Goal: Information Seeking & Learning: Learn about a topic

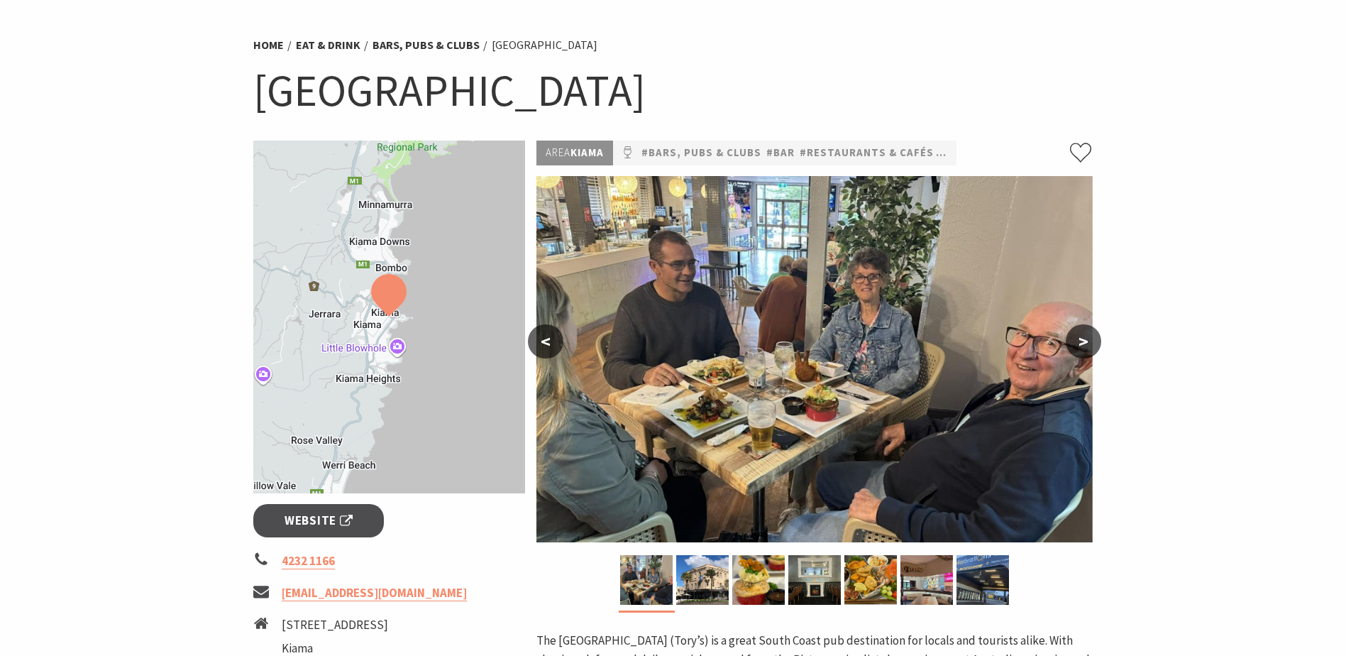
scroll to position [142, 0]
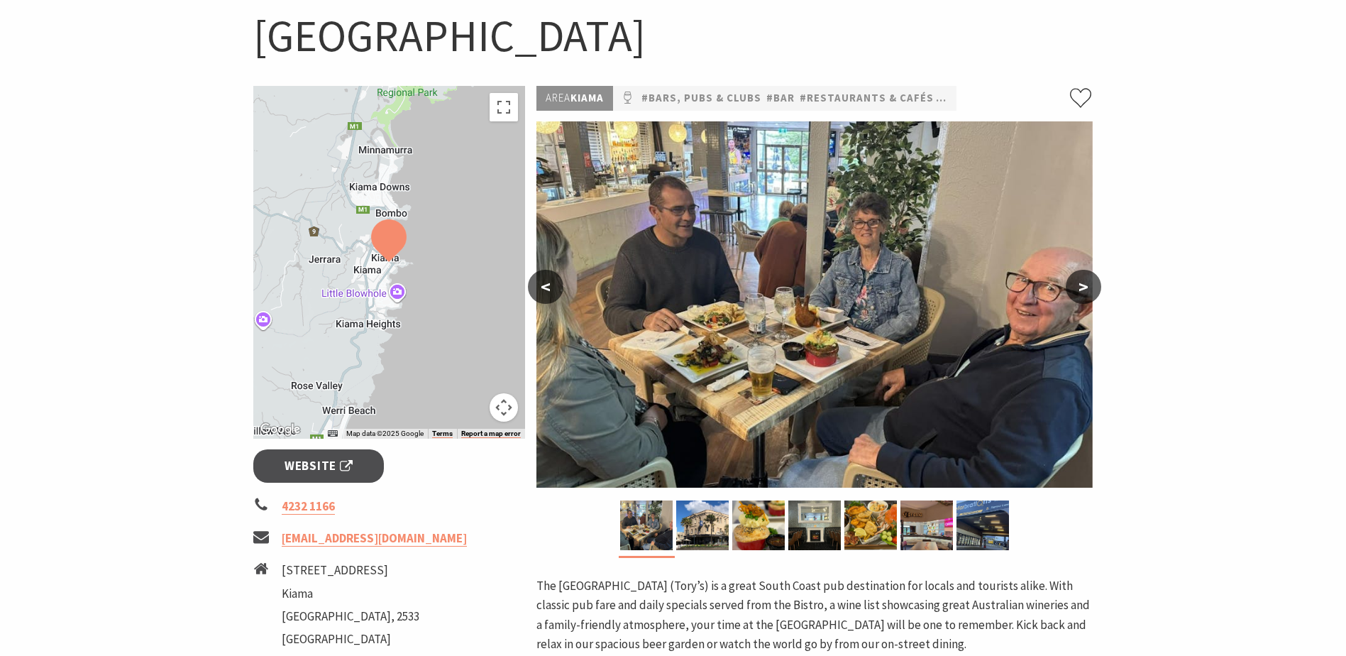
click at [1081, 289] on button ">" at bounding box center [1083, 287] width 35 height 34
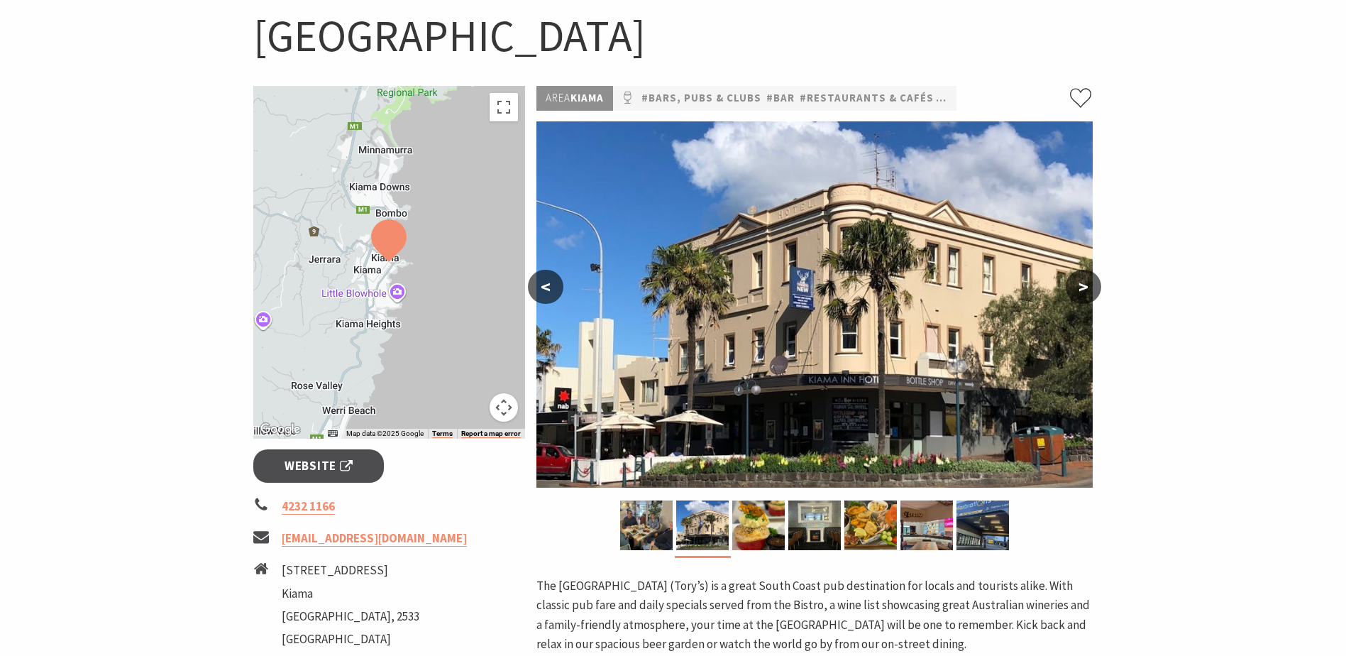
click at [1081, 289] on button ">" at bounding box center [1083, 287] width 35 height 34
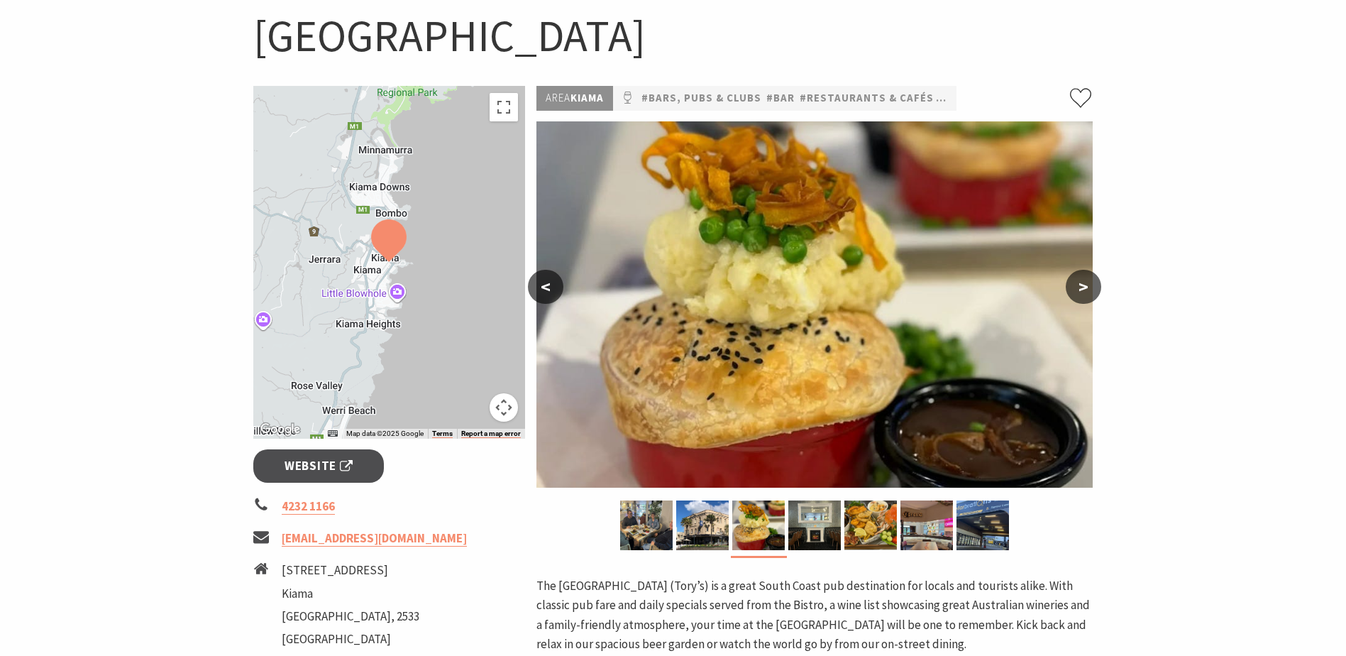
click at [1082, 289] on button ">" at bounding box center [1083, 287] width 35 height 34
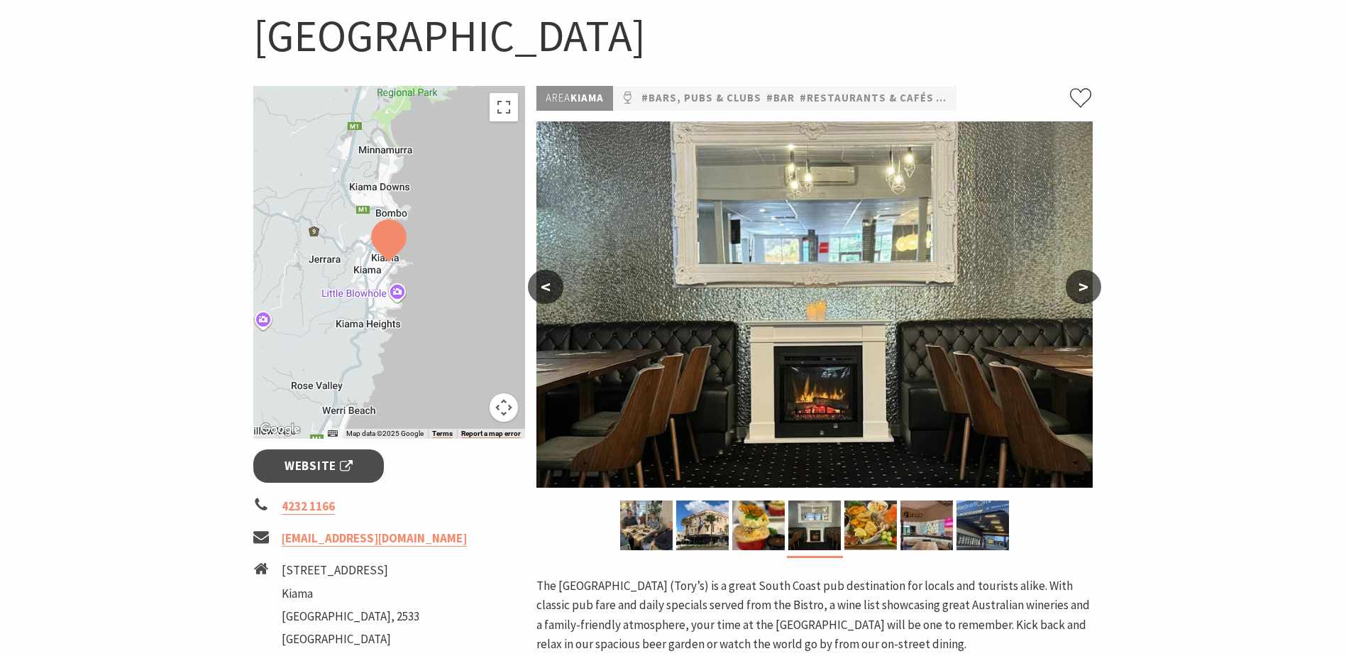
click at [1082, 289] on button ">" at bounding box center [1083, 287] width 35 height 34
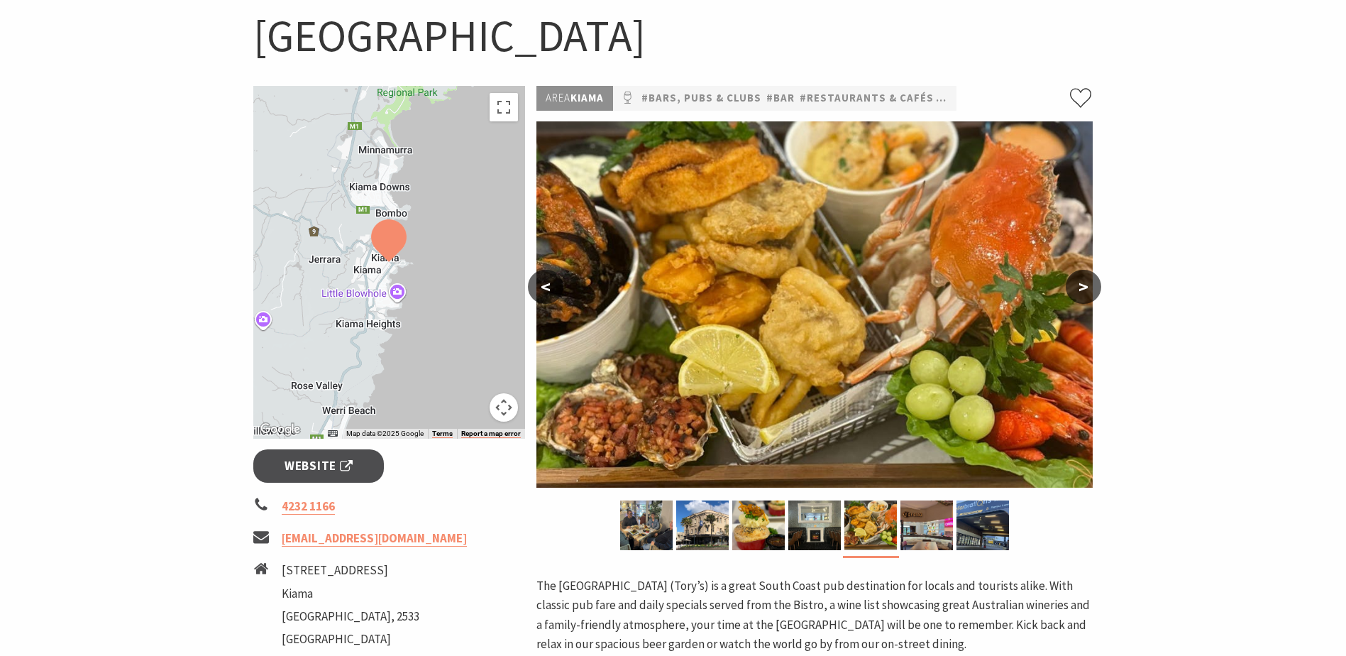
click at [1082, 289] on button ">" at bounding box center [1083, 287] width 35 height 34
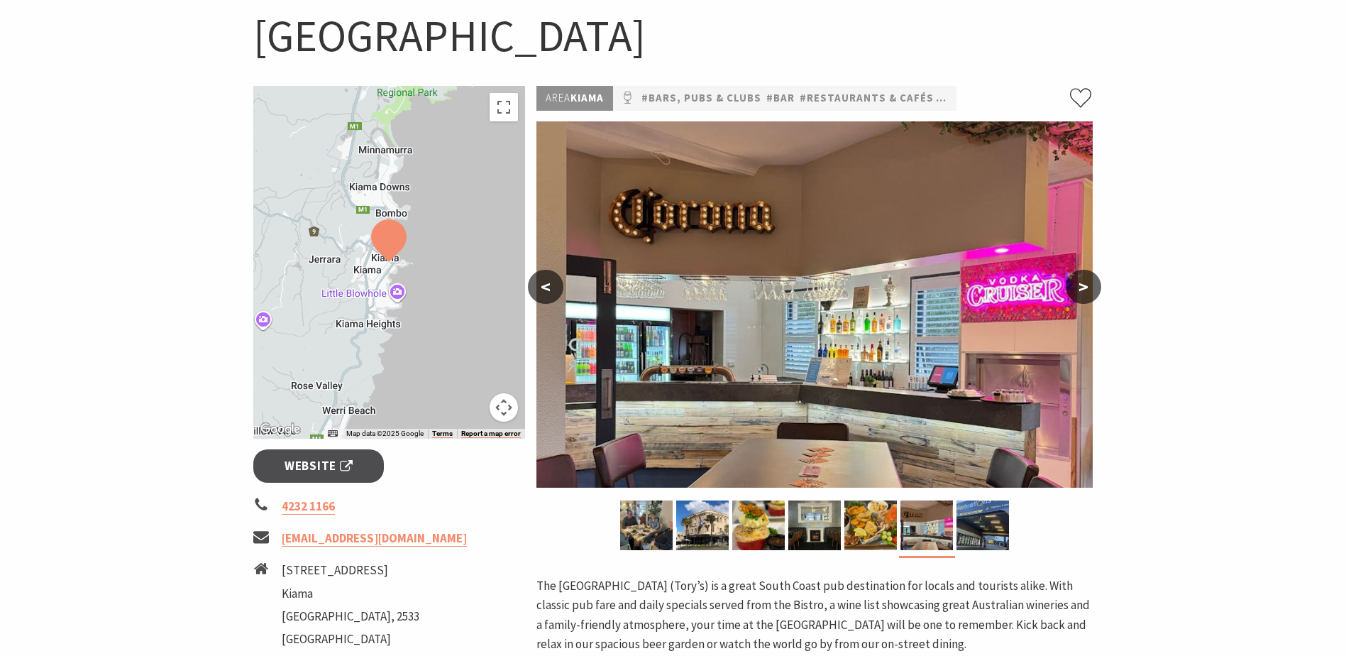
click at [1082, 289] on button ">" at bounding box center [1083, 287] width 35 height 34
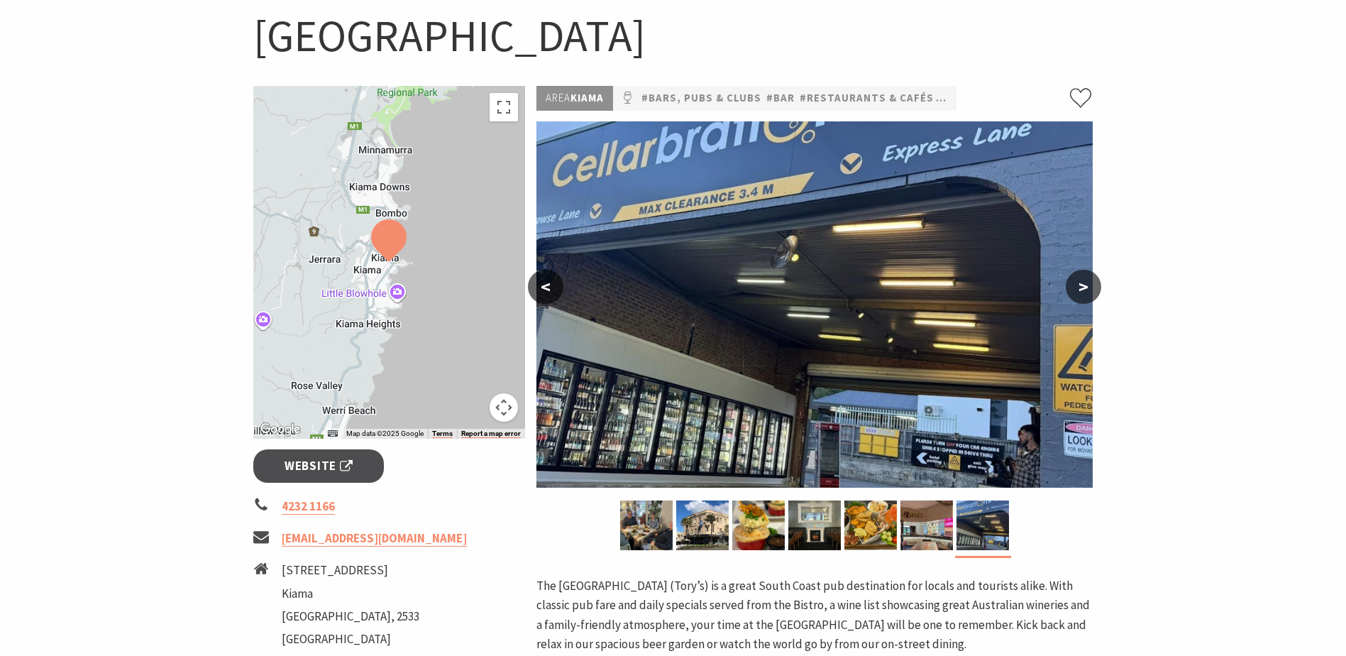
click at [1082, 289] on button ">" at bounding box center [1083, 287] width 35 height 34
click at [304, 459] on span "Website" at bounding box center [319, 465] width 68 height 19
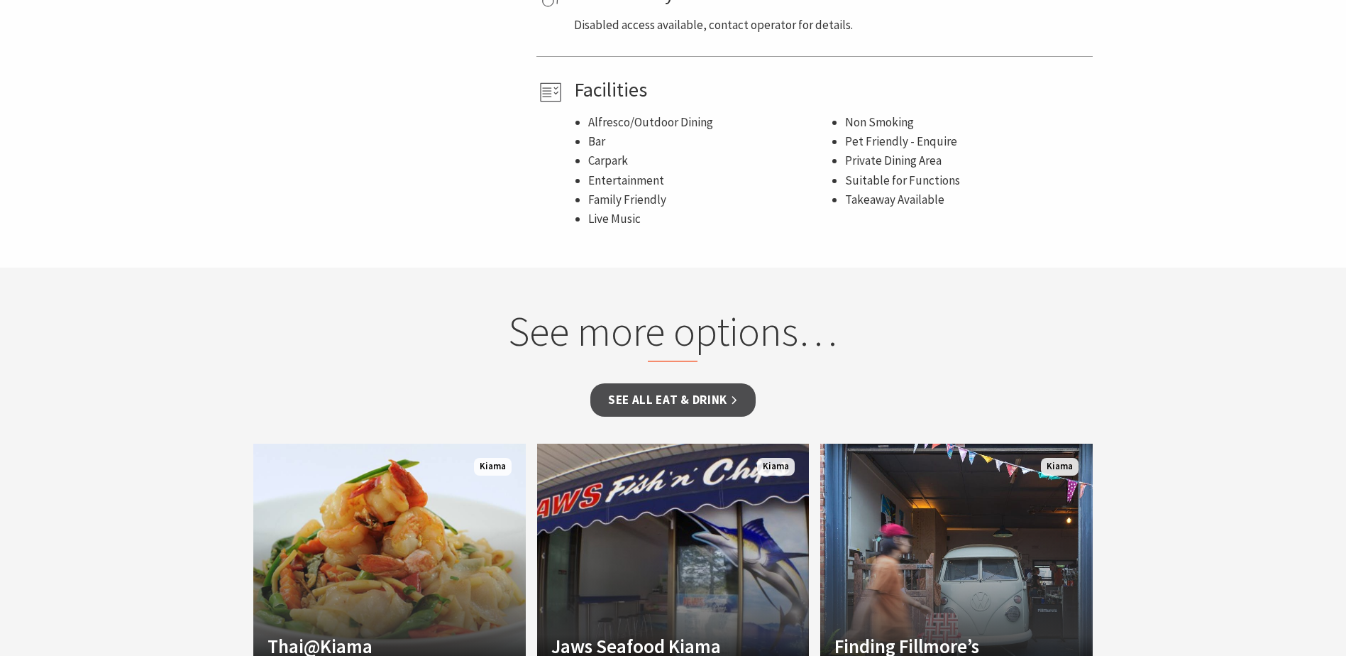
scroll to position [993, 0]
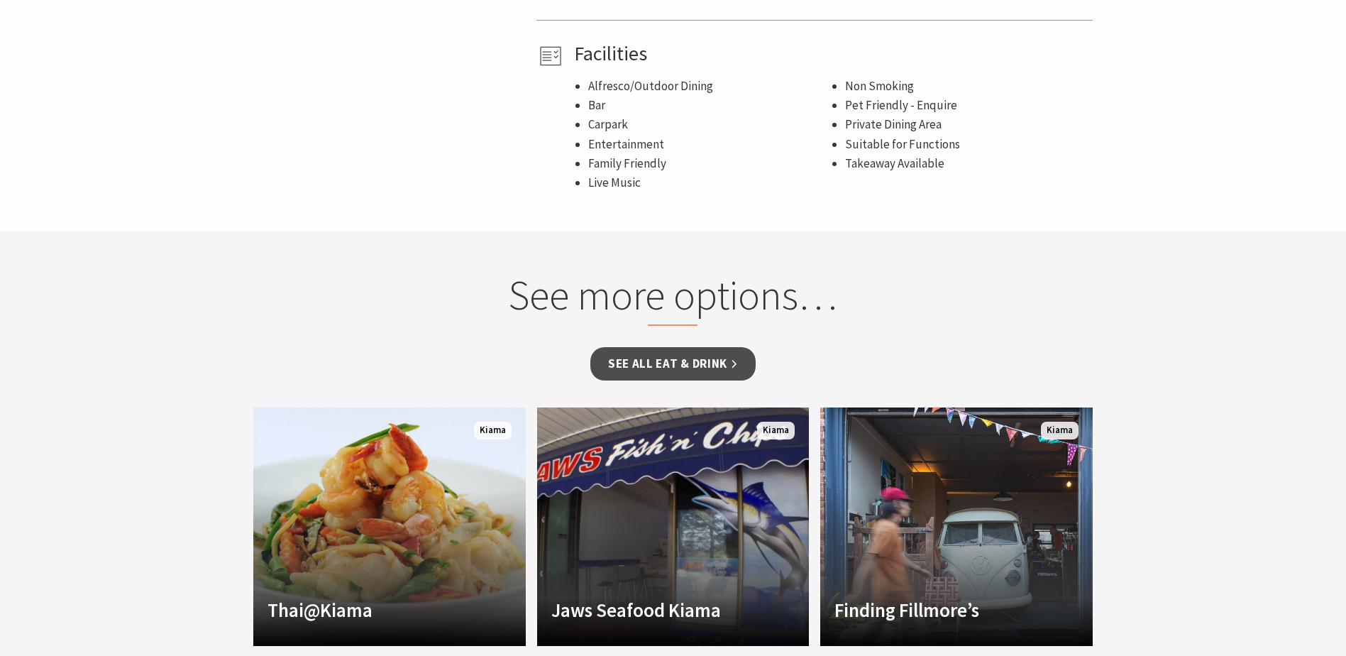
click at [690, 294] on h2 "See more options…" at bounding box center [672, 297] width 541 height 55
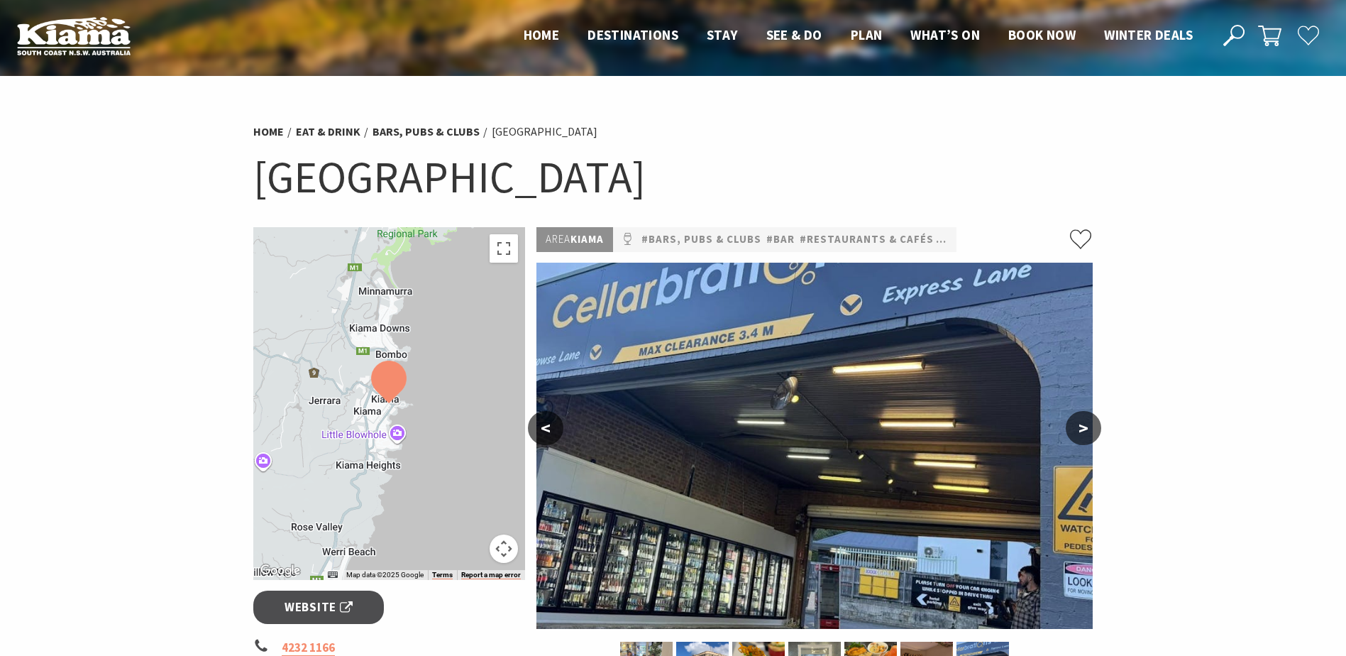
scroll to position [0, 0]
click at [527, 35] on span "Home" at bounding box center [542, 35] width 36 height 17
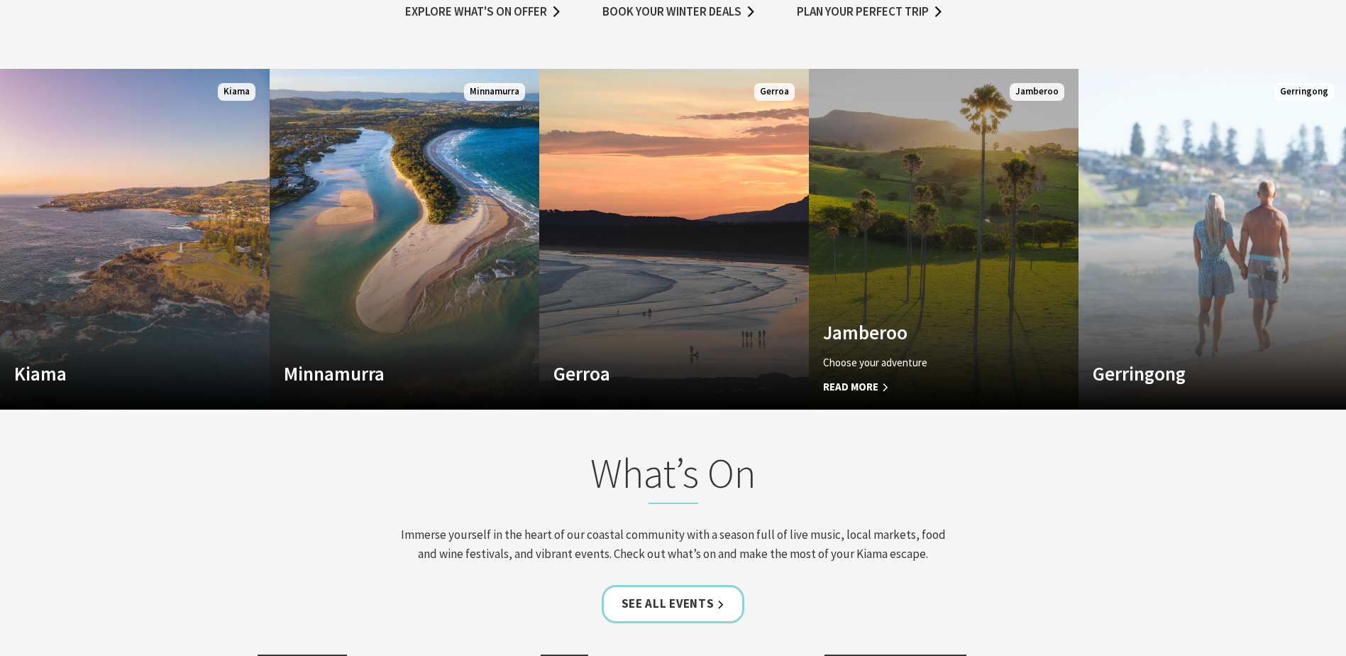
scroll to position [993, 0]
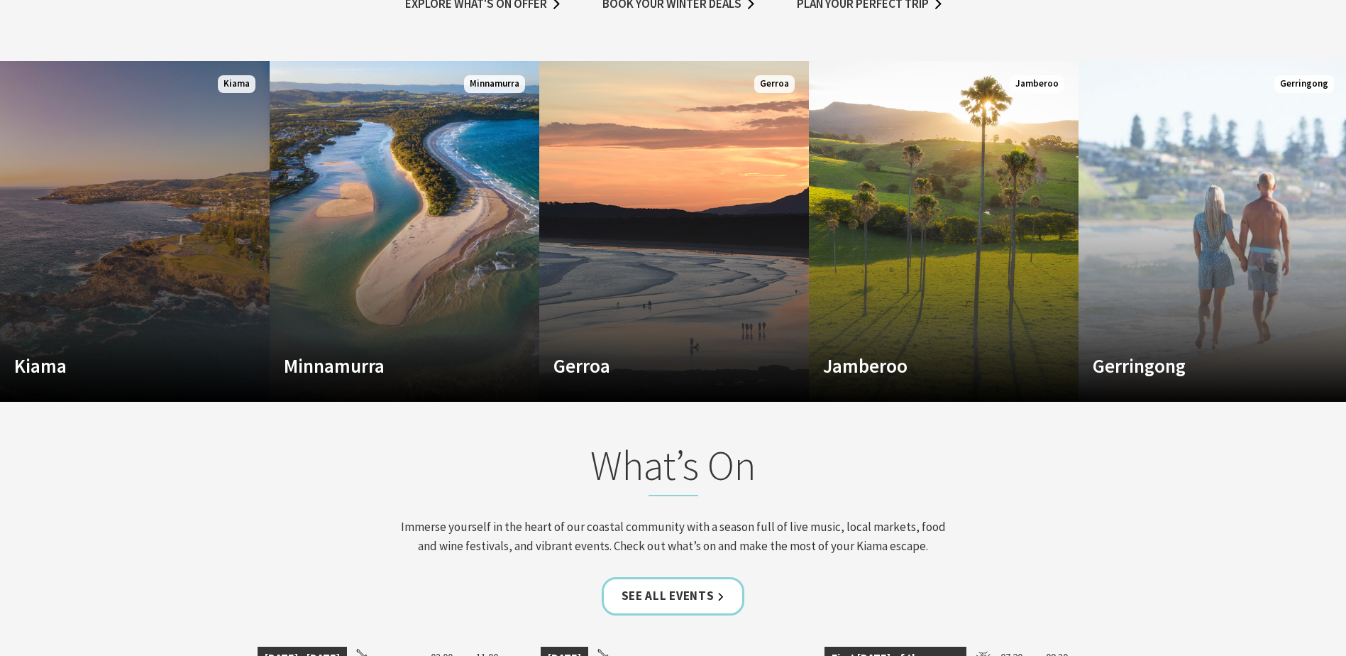
click at [43, 359] on h4 "Kiama" at bounding box center [114, 365] width 201 height 23
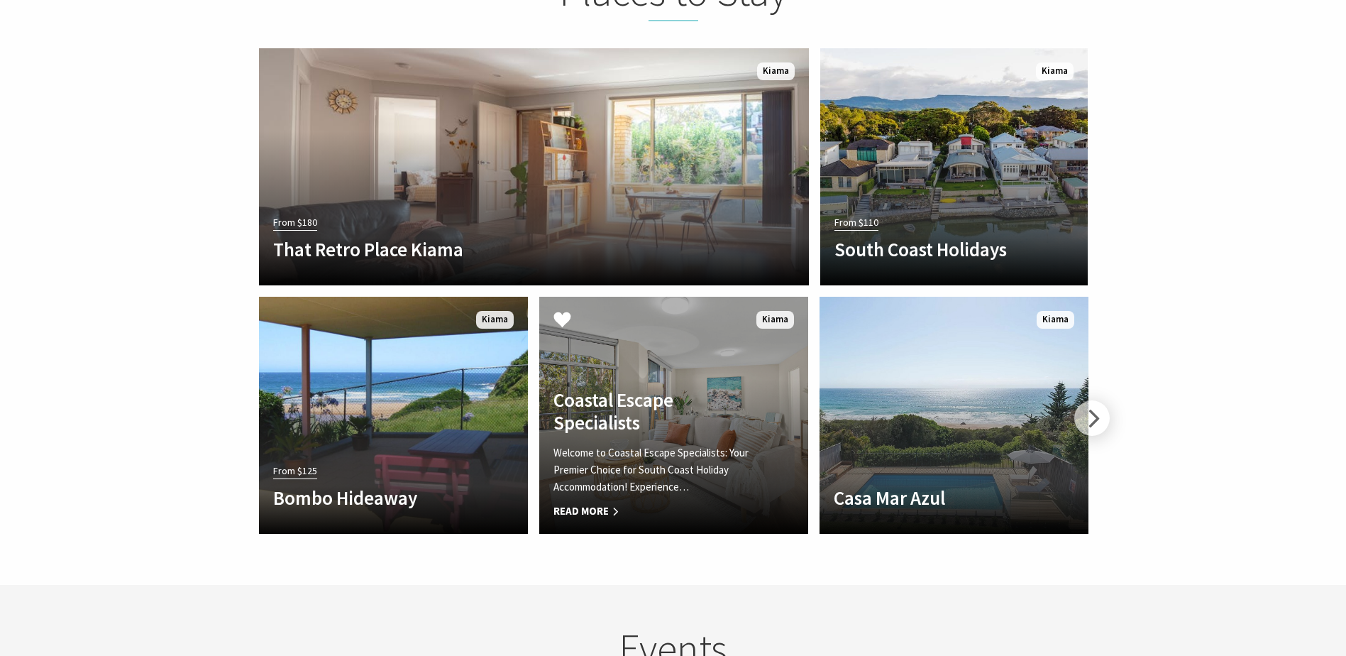
scroll to position [3193, 0]
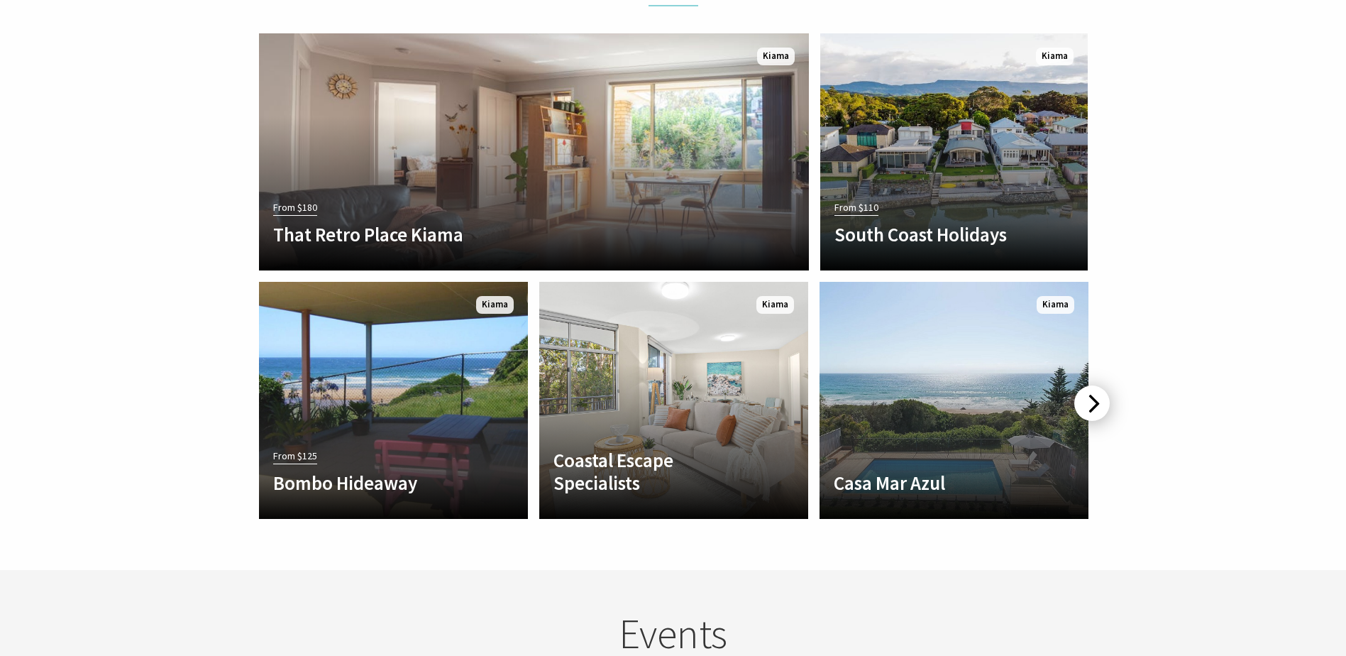
click at [1096, 385] on div at bounding box center [1091, 402] width 35 height 35
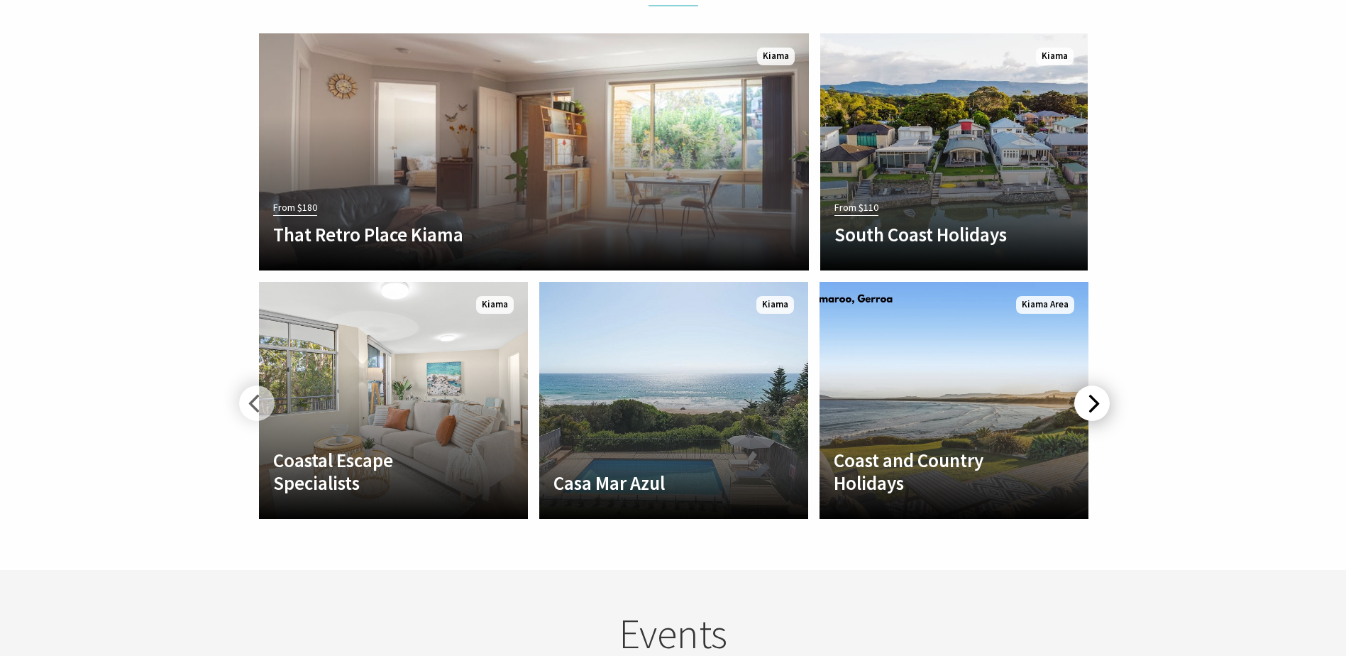
click at [1096, 385] on div at bounding box center [1091, 402] width 35 height 35
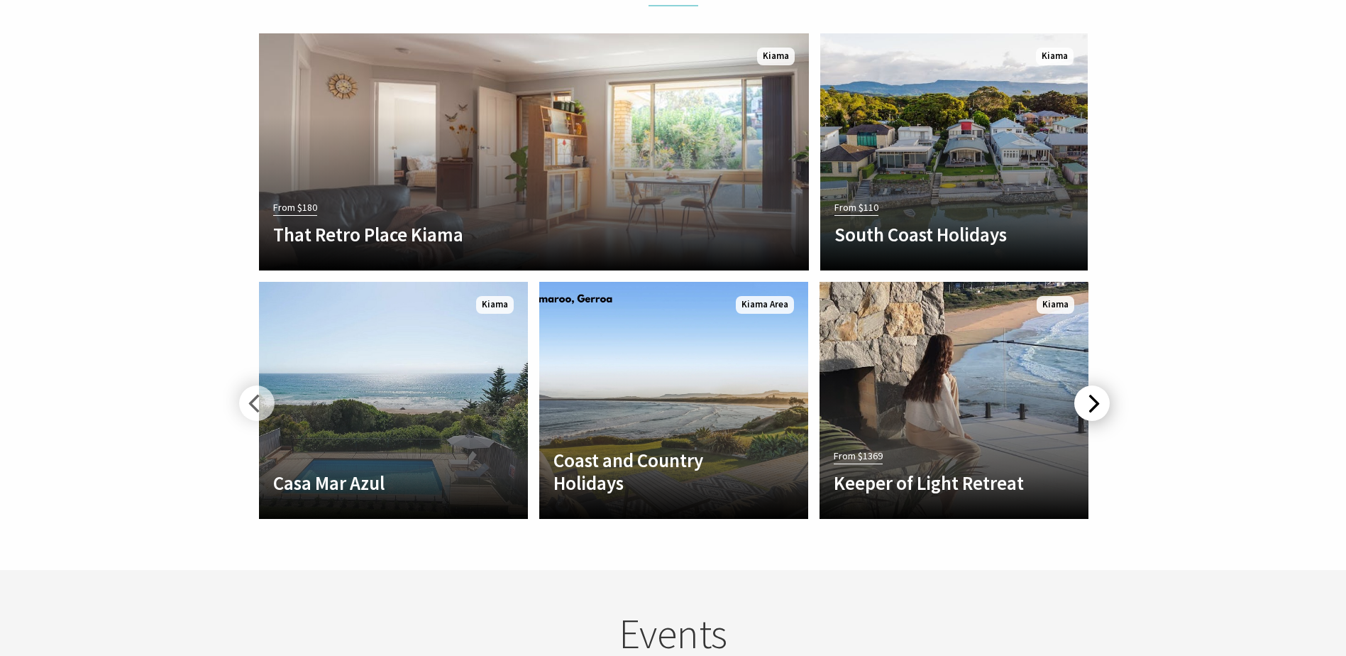
click at [1096, 385] on div at bounding box center [1091, 402] width 35 height 35
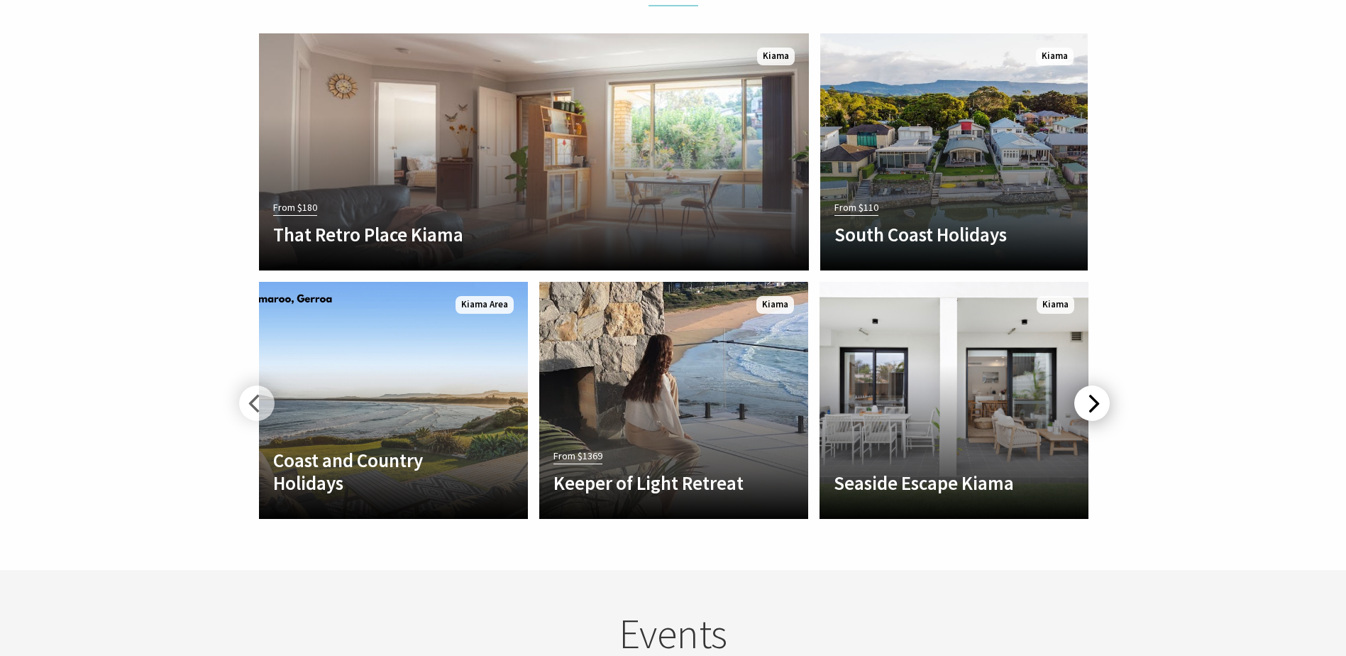
click at [1096, 385] on div at bounding box center [1091, 402] width 35 height 35
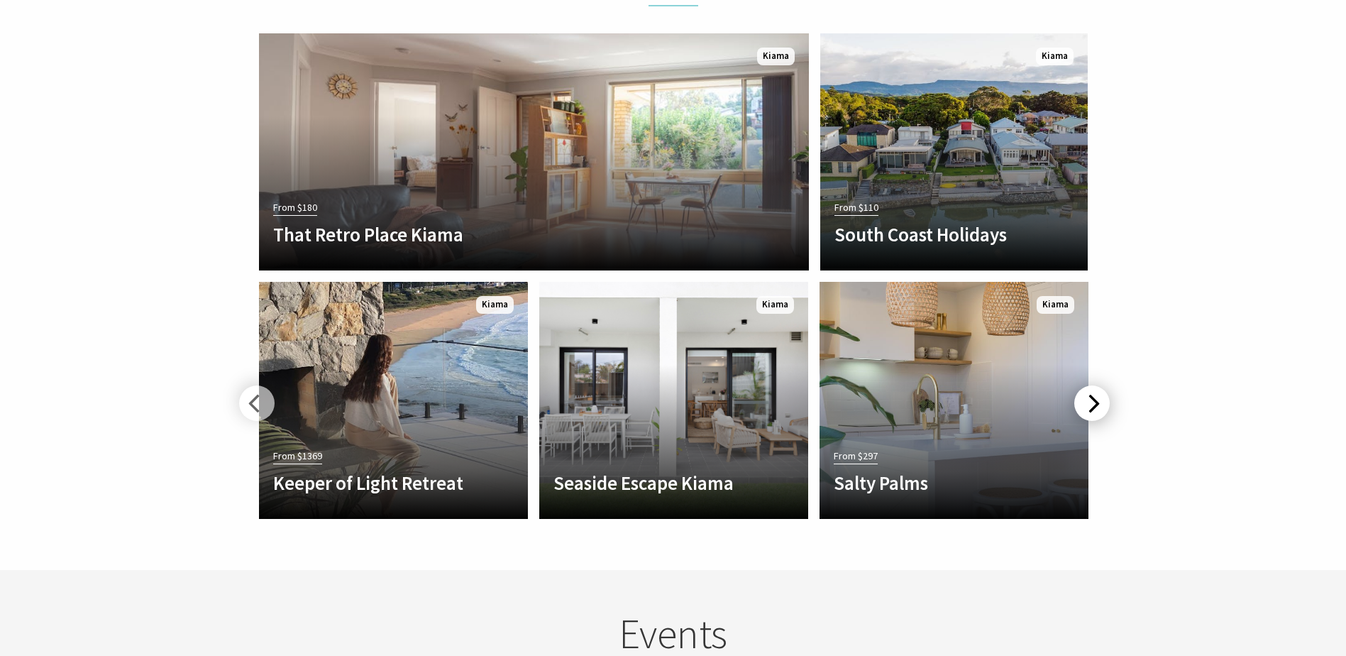
click at [1096, 385] on div at bounding box center [1091, 402] width 35 height 35
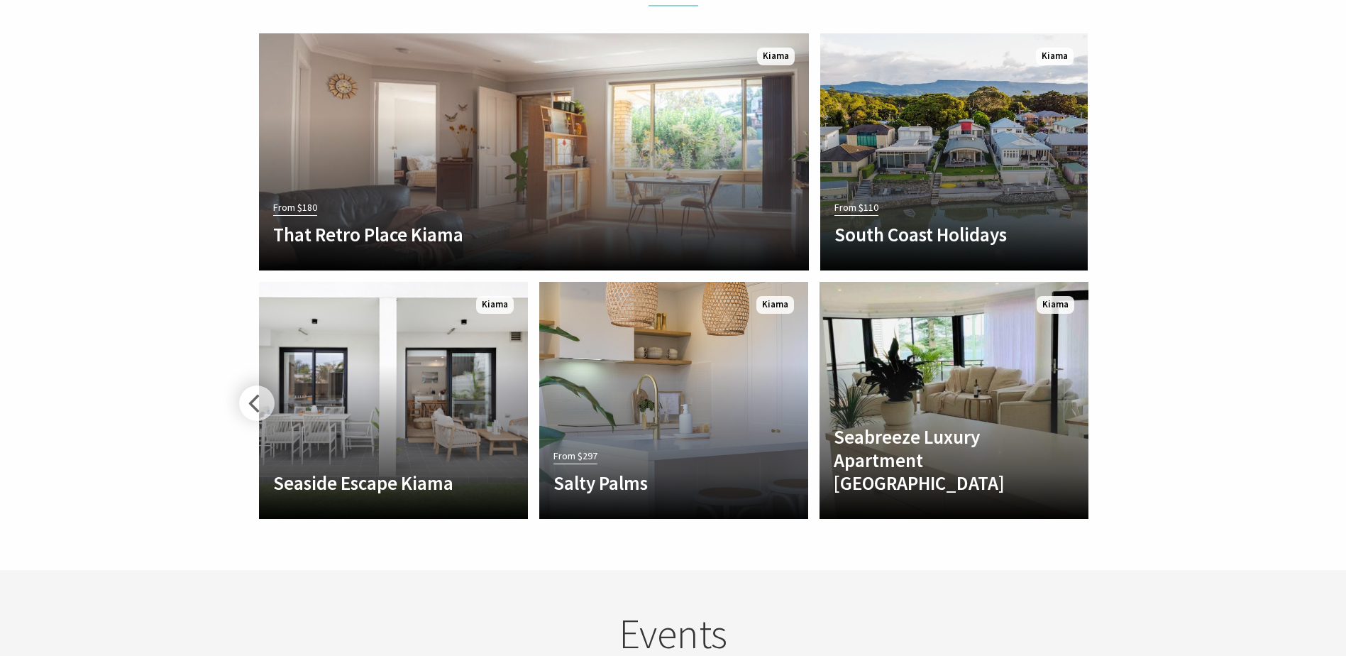
click at [1096, 383] on div "From $180 That Retro Place Kiama Large Retro styled one-bedroom accommodation, …" at bounding box center [674, 279] width 852 height 502
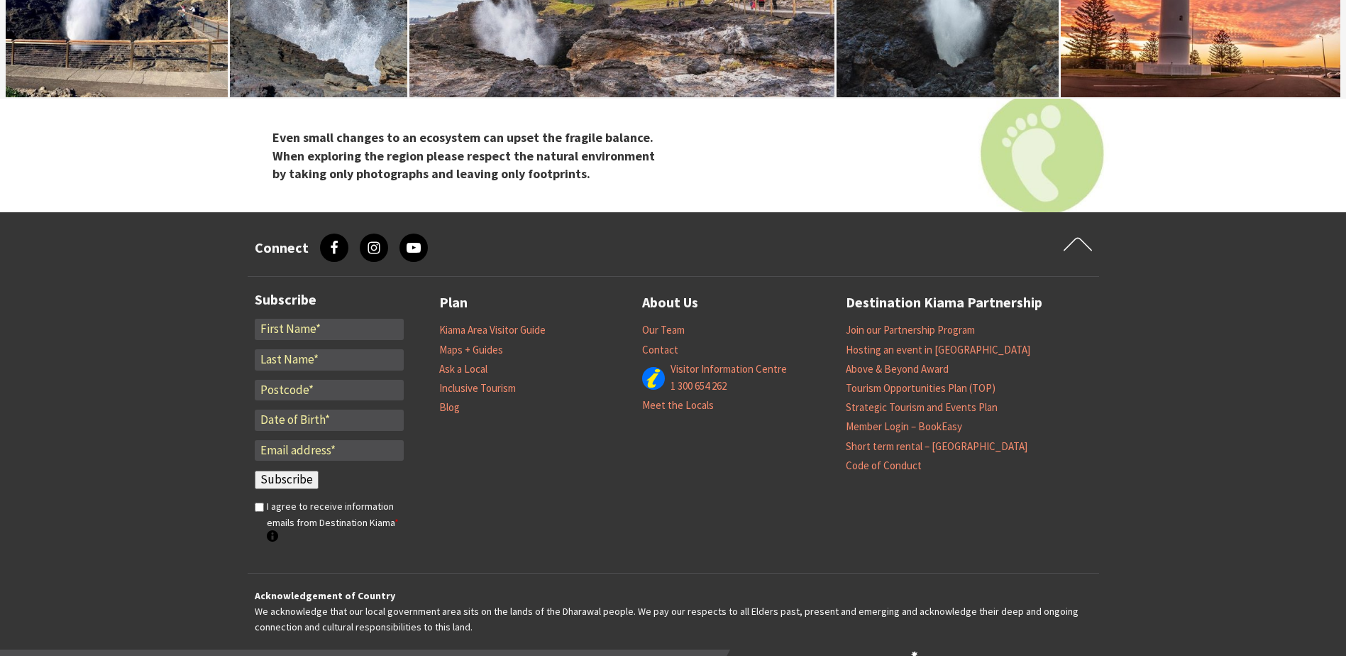
scroll to position [5038, 0]
